Goal: Transaction & Acquisition: Purchase product/service

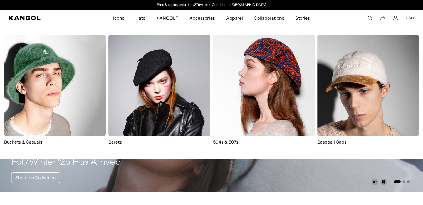
click at [36, 142] on p "Buckets & Casuals" at bounding box center [54, 142] width 101 height 6
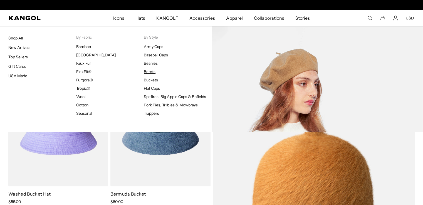
click at [152, 71] on link "Berets" at bounding box center [150, 71] width 12 height 5
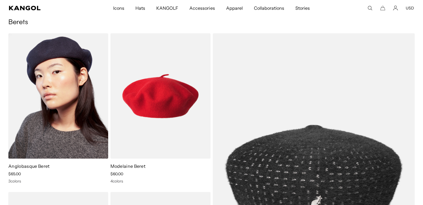
click at [68, 73] on img at bounding box center [58, 95] width 100 height 125
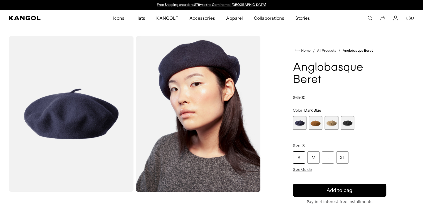
click at [349, 124] on span "4 of 4" at bounding box center [347, 123] width 14 height 14
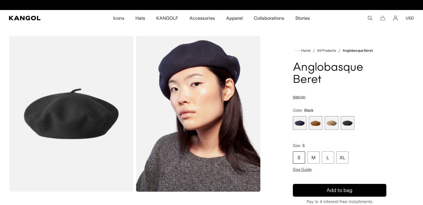
scroll to position [0, 114]
click at [299, 121] on span "1 of 4" at bounding box center [300, 123] width 14 height 14
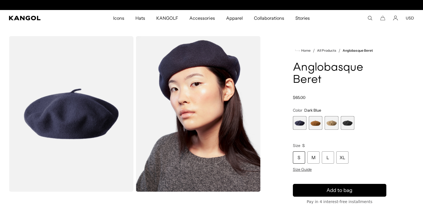
scroll to position [0, 114]
click at [332, 123] on span "3 of 4" at bounding box center [331, 123] width 14 height 14
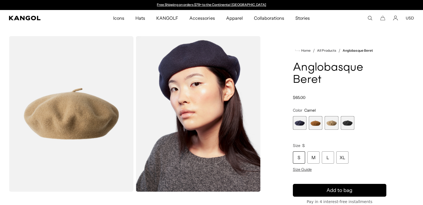
click at [315, 123] on span "2 of 4" at bounding box center [315, 123] width 14 height 14
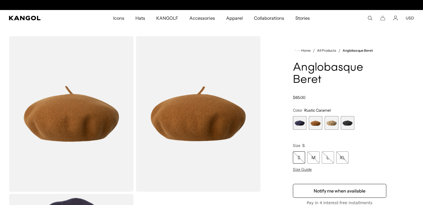
scroll to position [0, 114]
click at [349, 123] on span "4 of 4" at bounding box center [347, 123] width 14 height 14
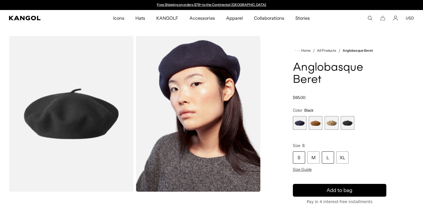
click at [329, 156] on div "L" at bounding box center [328, 157] width 12 height 12
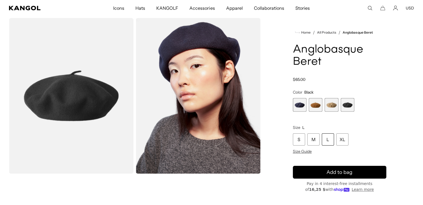
scroll to position [28, 0]
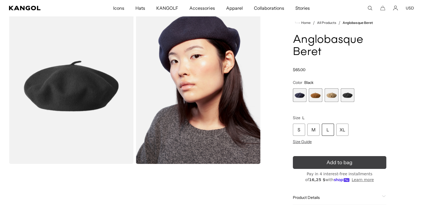
click at [332, 163] on span "Add to bag" at bounding box center [339, 163] width 26 height 8
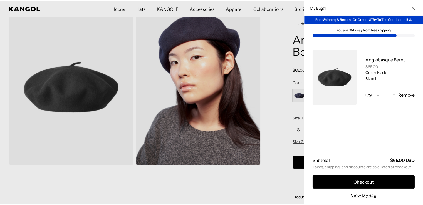
scroll to position [0, 114]
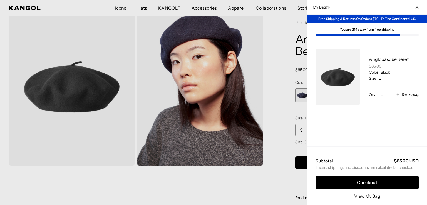
click at [203, 174] on div at bounding box center [213, 102] width 427 height 205
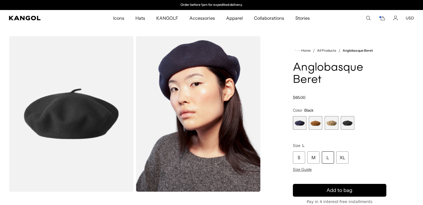
click at [392, 74] on div "Home / All Products / Anglobasque Beret Anglobasque Beret Regular price $65.00 …" at bounding box center [339, 156] width 149 height 240
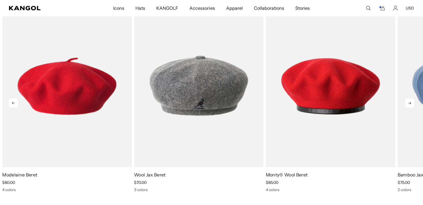
click at [410, 102] on icon at bounding box center [409, 103] width 9 height 9
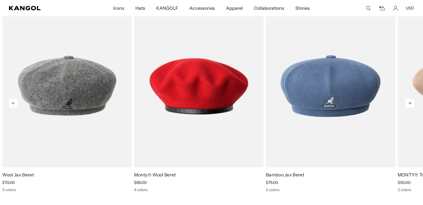
click at [410, 102] on icon at bounding box center [409, 103] width 9 height 9
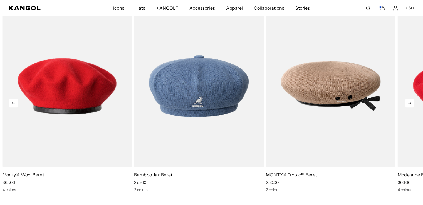
click at [410, 102] on icon at bounding box center [409, 103] width 9 height 9
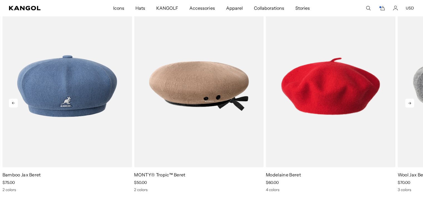
click at [410, 102] on icon at bounding box center [409, 103] width 9 height 9
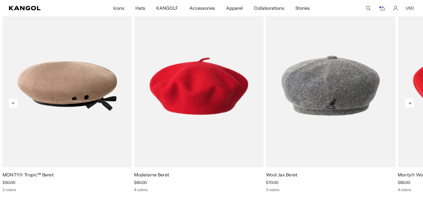
scroll to position [0, 0]
click at [410, 102] on icon at bounding box center [409, 103] width 9 height 9
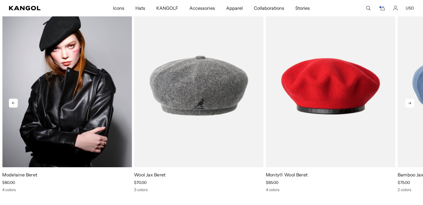
click at [50, 69] on img "1 of 5" at bounding box center [66, 86] width 129 height 163
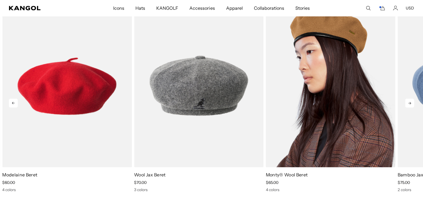
scroll to position [0, 114]
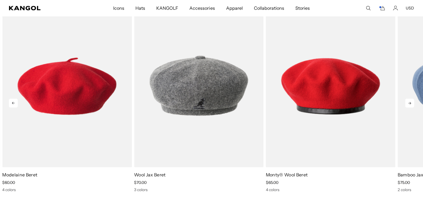
click at [410, 103] on icon at bounding box center [409, 103] width 9 height 9
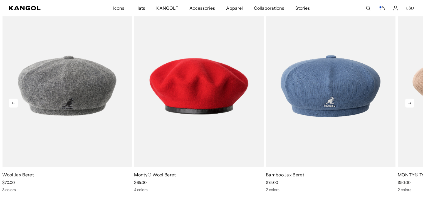
scroll to position [0, 0]
click at [410, 103] on icon at bounding box center [409, 103] width 9 height 9
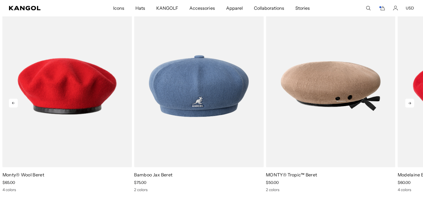
click at [410, 103] on icon at bounding box center [409, 103] width 9 height 9
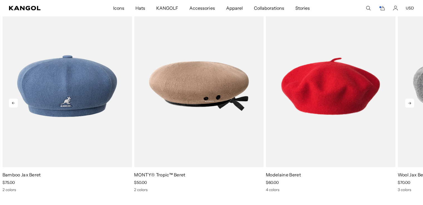
click at [410, 103] on icon at bounding box center [409, 103] width 9 height 9
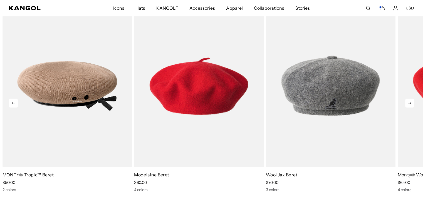
click at [410, 103] on icon at bounding box center [409, 103] width 9 height 9
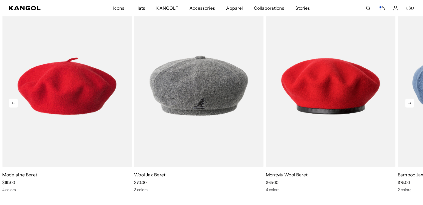
click at [410, 103] on icon at bounding box center [409, 103] width 9 height 9
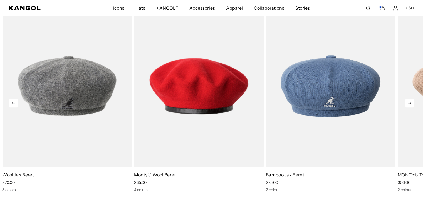
click at [410, 103] on icon at bounding box center [409, 103] width 9 height 9
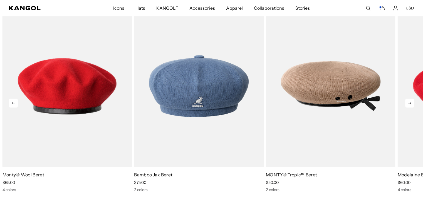
click at [410, 103] on icon at bounding box center [409, 103] width 9 height 9
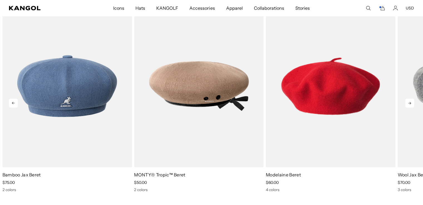
scroll to position [0, 114]
click at [410, 103] on icon at bounding box center [409, 103] width 9 height 9
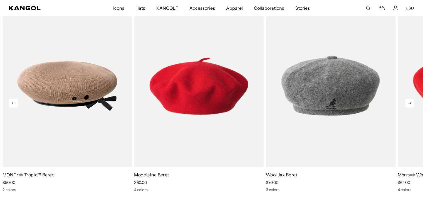
click at [410, 103] on icon at bounding box center [409, 103] width 9 height 9
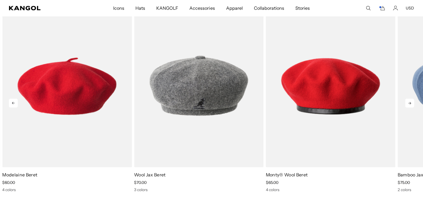
click at [410, 103] on icon at bounding box center [409, 103] width 9 height 9
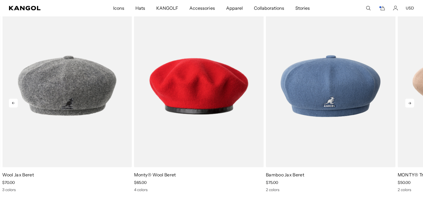
click at [410, 103] on icon at bounding box center [409, 103] width 9 height 9
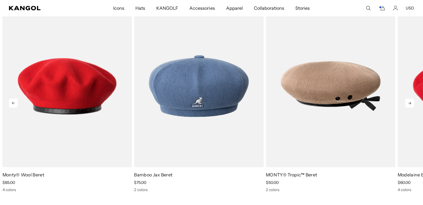
click at [410, 103] on icon at bounding box center [409, 103] width 9 height 9
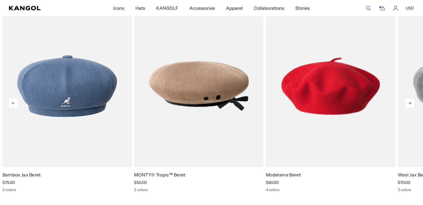
scroll to position [0, 0]
click at [410, 103] on icon at bounding box center [409, 103] width 9 height 9
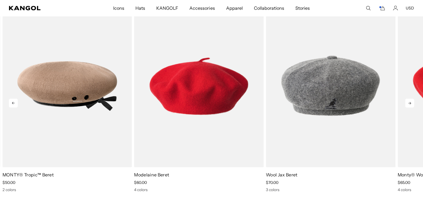
click at [410, 103] on icon at bounding box center [409, 103] width 9 height 9
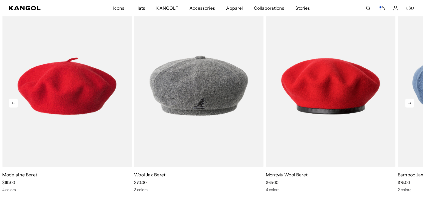
click at [409, 104] on icon at bounding box center [409, 103] width 3 height 3
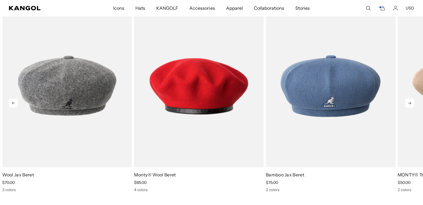
click at [409, 104] on icon at bounding box center [409, 103] width 3 height 3
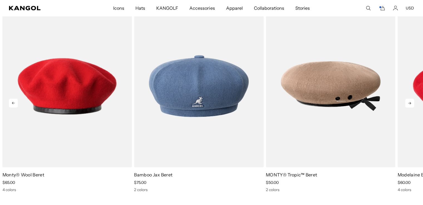
click at [409, 104] on icon at bounding box center [409, 103] width 3 height 3
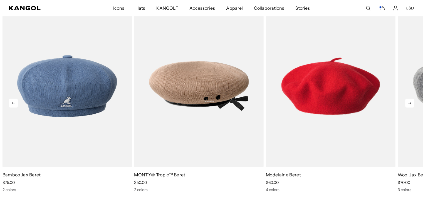
click at [409, 104] on icon at bounding box center [409, 103] width 3 height 3
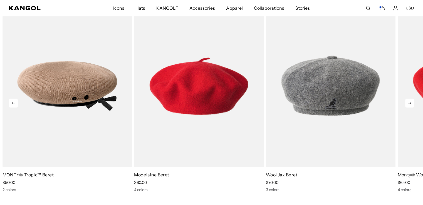
click at [409, 104] on icon at bounding box center [409, 103] width 3 height 3
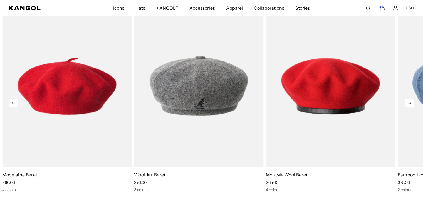
click at [409, 104] on icon at bounding box center [409, 103] width 3 height 3
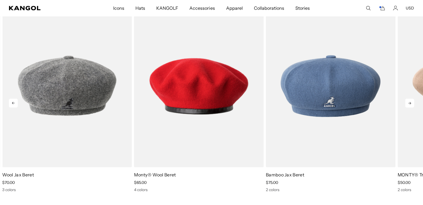
click at [409, 104] on icon at bounding box center [409, 103] width 3 height 3
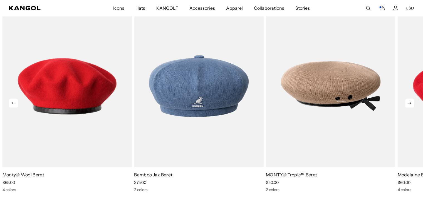
click at [409, 104] on icon at bounding box center [409, 103] width 3 height 3
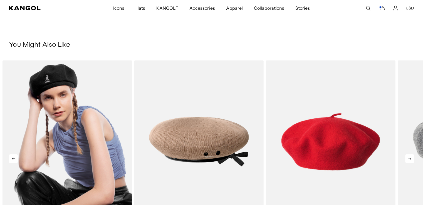
click at [64, 119] on img "4 of 5" at bounding box center [67, 141] width 129 height 163
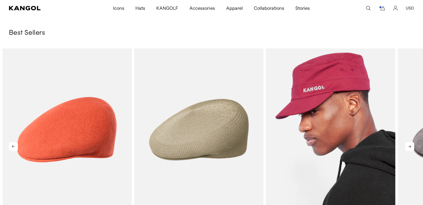
scroll to position [528, 0]
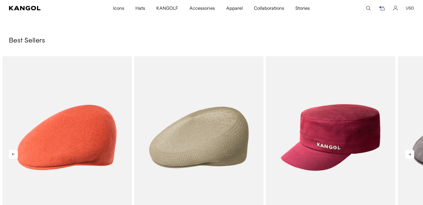
click at [409, 153] on icon at bounding box center [409, 154] width 3 height 3
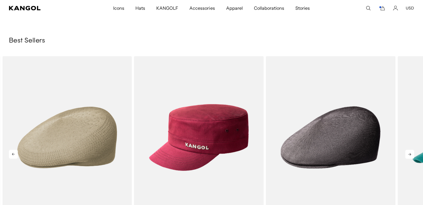
scroll to position [0, 114]
click at [409, 153] on icon at bounding box center [409, 154] width 3 height 3
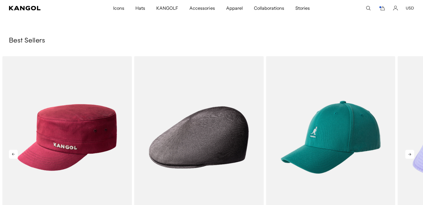
click at [409, 153] on icon at bounding box center [409, 154] width 3 height 3
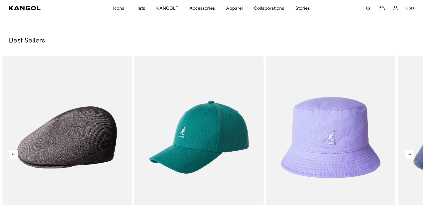
click at [409, 153] on icon at bounding box center [409, 154] width 3 height 3
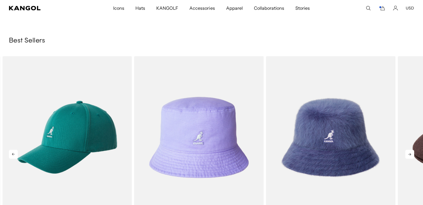
click at [409, 153] on icon at bounding box center [409, 154] width 3 height 3
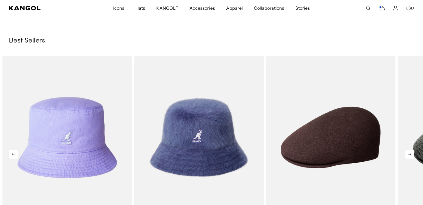
click at [409, 153] on icon at bounding box center [409, 154] width 3 height 3
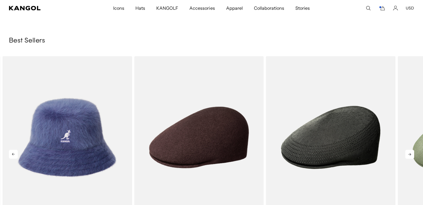
click at [409, 153] on icon at bounding box center [409, 154] width 3 height 3
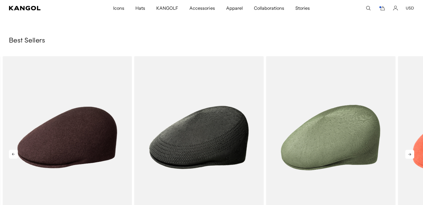
click at [409, 153] on icon at bounding box center [409, 154] width 3 height 3
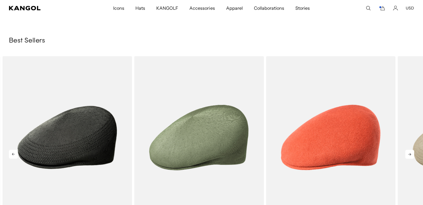
scroll to position [0, 0]
click at [409, 153] on icon at bounding box center [409, 154] width 3 height 3
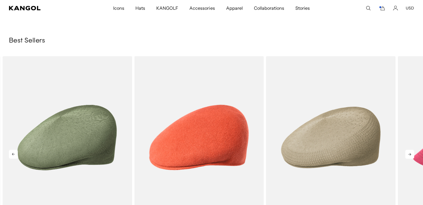
click at [409, 153] on icon at bounding box center [409, 154] width 3 height 3
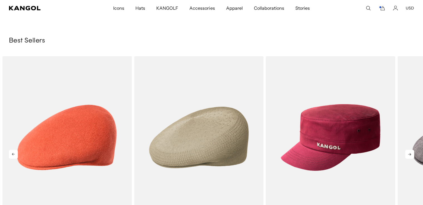
click at [409, 153] on icon at bounding box center [409, 154] width 3 height 3
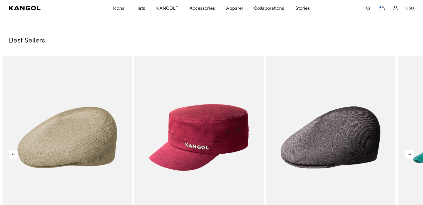
click at [409, 153] on icon at bounding box center [409, 154] width 3 height 3
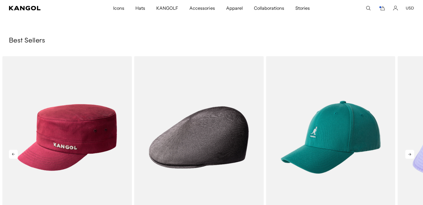
click at [409, 153] on icon at bounding box center [409, 154] width 3 height 3
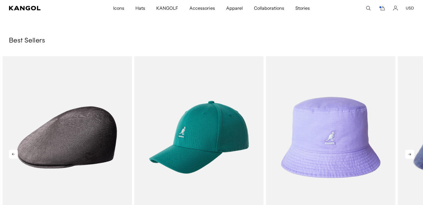
click at [409, 153] on icon at bounding box center [409, 154] width 3 height 3
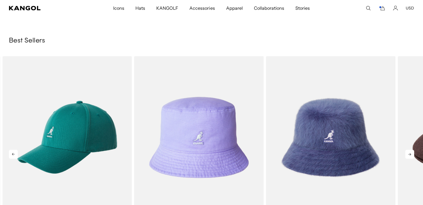
click at [409, 153] on icon at bounding box center [409, 154] width 3 height 3
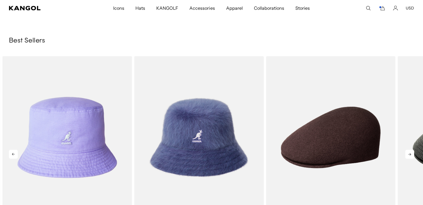
click at [409, 153] on icon at bounding box center [409, 154] width 3 height 3
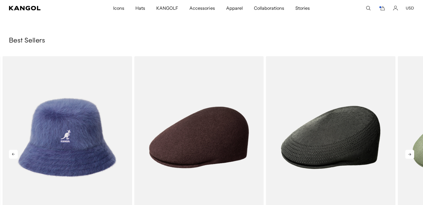
click at [409, 153] on icon at bounding box center [409, 154] width 3 height 3
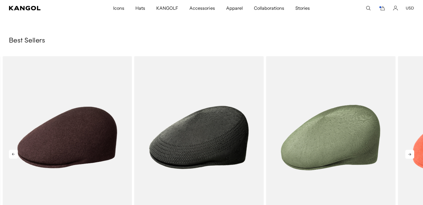
scroll to position [0, 114]
click at [409, 153] on icon at bounding box center [409, 154] width 3 height 3
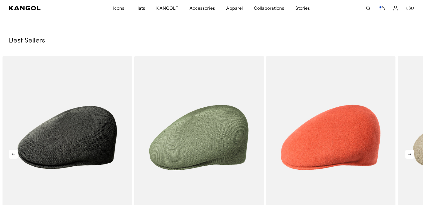
click at [409, 153] on icon at bounding box center [409, 154] width 3 height 3
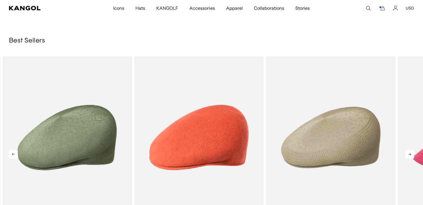
click at [409, 153] on icon at bounding box center [409, 154] width 3 height 3
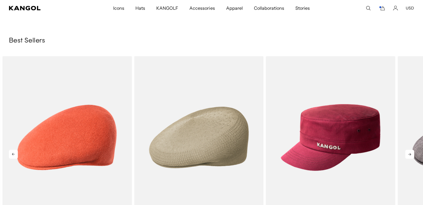
click at [409, 153] on icon at bounding box center [409, 154] width 3 height 3
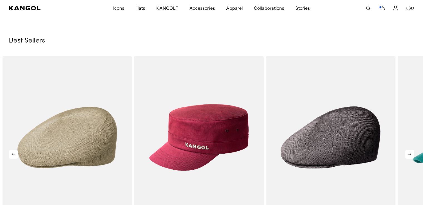
click at [409, 153] on icon at bounding box center [409, 154] width 3 height 3
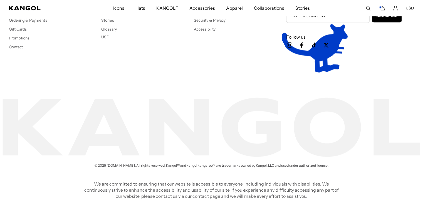
scroll to position [0, 0]
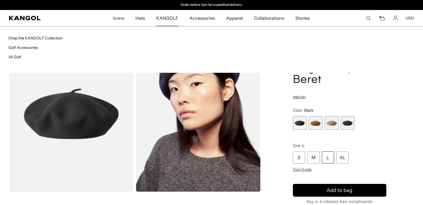
click at [170, 18] on span "KANGOLF" at bounding box center [167, 18] width 22 height 16
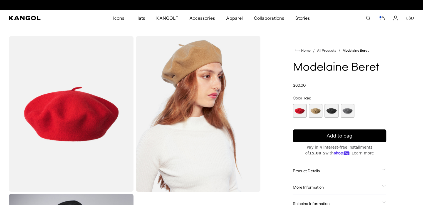
scroll to position [0, 114]
